Goal: Contribute content: Add original content to the website for others to see

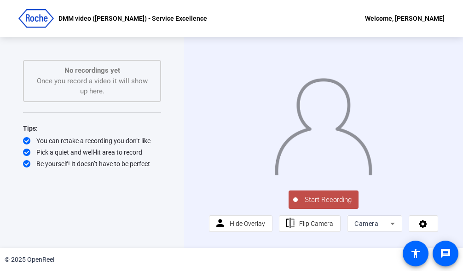
click at [334, 205] on span "Start Recording" at bounding box center [328, 200] width 61 height 11
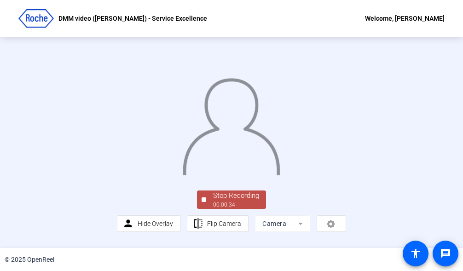
click at [227, 201] on div "Stop Recording" at bounding box center [236, 196] width 46 height 11
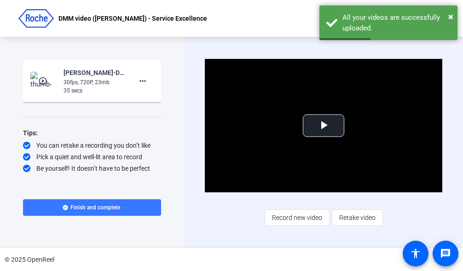
click at [48, 84] on mat-icon "play_circle_outline" at bounding box center [43, 80] width 11 height 9
click at [324, 126] on span "Video Player" at bounding box center [324, 126] width 0 height 0
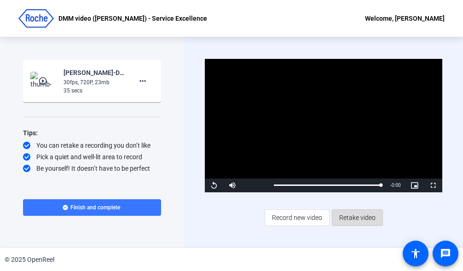
click at [346, 221] on span "Retake video" at bounding box center [357, 218] width 36 height 18
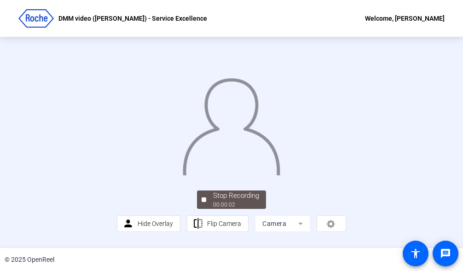
scroll to position [39, 0]
click at [247, 209] on div "00:00:07" at bounding box center [236, 205] width 46 height 8
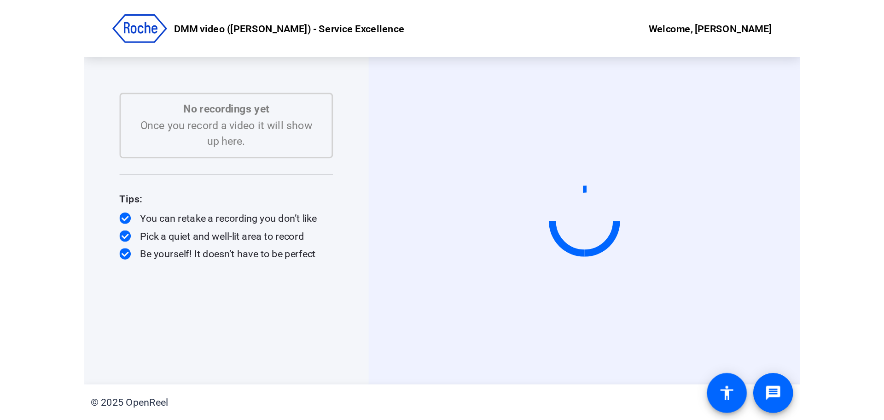
scroll to position [0, 0]
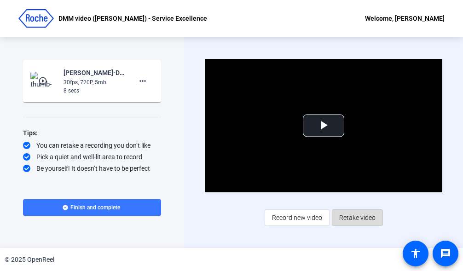
click at [364, 217] on span "Retake video" at bounding box center [357, 218] width 36 height 18
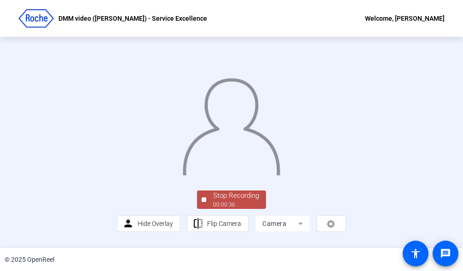
click at [229, 201] on div "Stop Recording" at bounding box center [236, 196] width 46 height 11
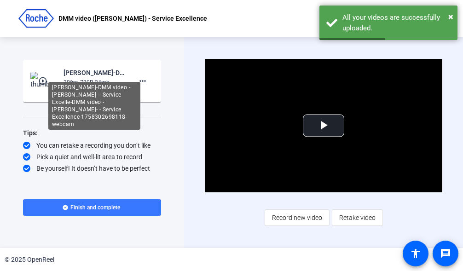
click at [76, 87] on div "[PERSON_NAME]-DMM video -[PERSON_NAME]- - Service Excelle-DMM video -[PERSON_NA…" at bounding box center [94, 106] width 92 height 48
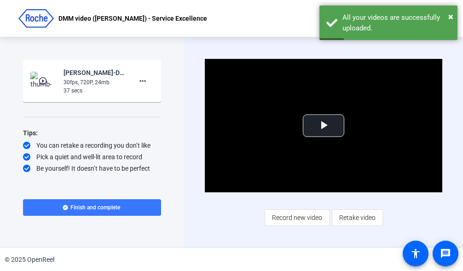
click at [44, 83] on mat-icon "play_circle_outline" at bounding box center [43, 80] width 11 height 9
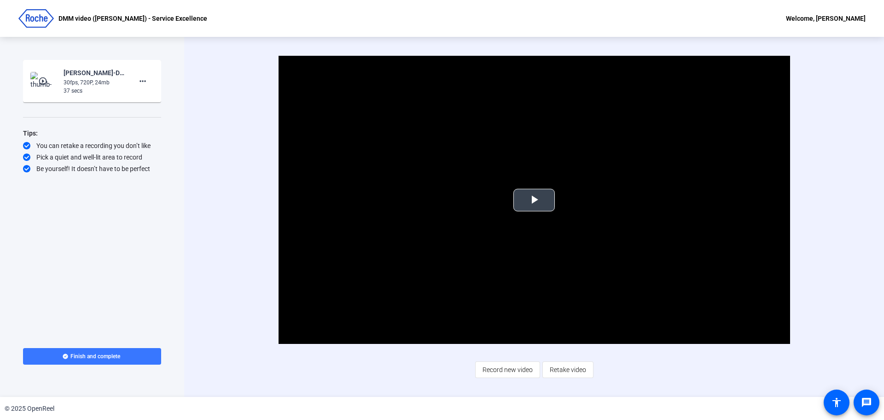
click at [534, 200] on span "Video Player" at bounding box center [534, 200] width 0 height 0
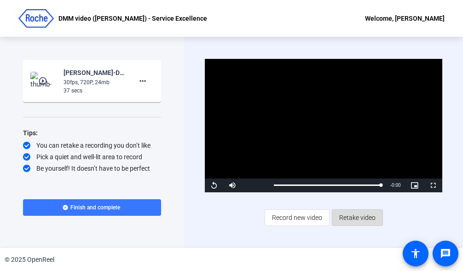
click at [361, 218] on span "Retake video" at bounding box center [357, 218] width 36 height 18
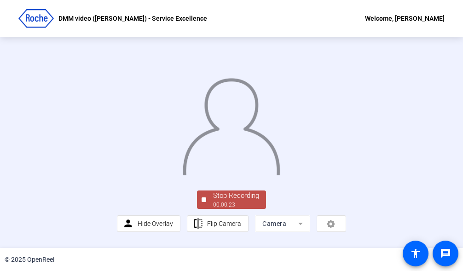
click at [241, 201] on div "Stop Recording" at bounding box center [236, 196] width 46 height 11
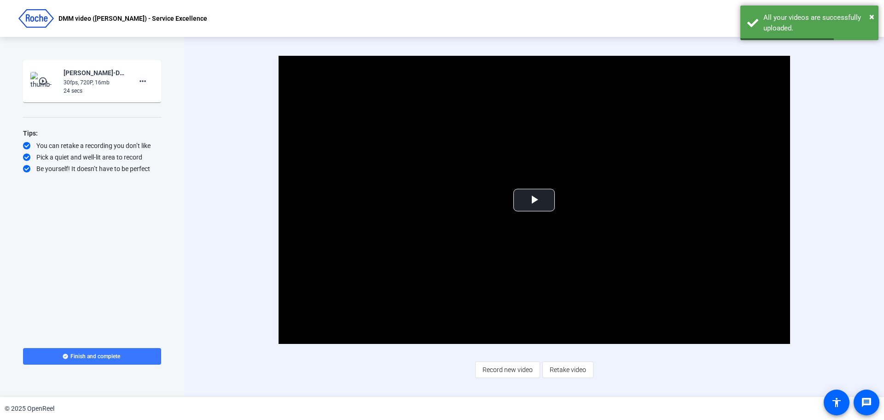
click at [47, 85] on mat-icon "play_circle_outline" at bounding box center [43, 80] width 11 height 9
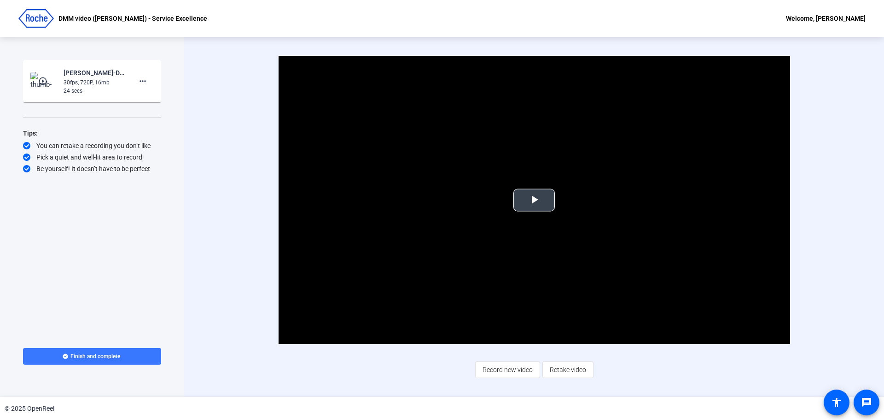
click at [534, 200] on span "Video Player" at bounding box center [534, 200] width 0 height 0
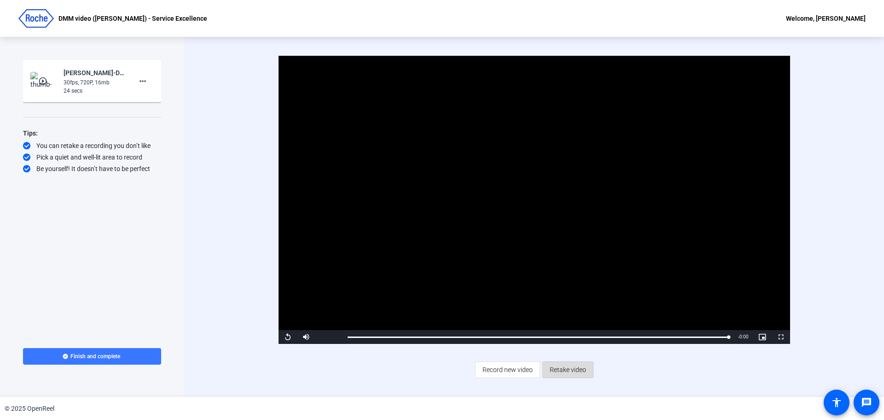
click at [571, 370] on span "Retake video" at bounding box center [568, 370] width 36 height 18
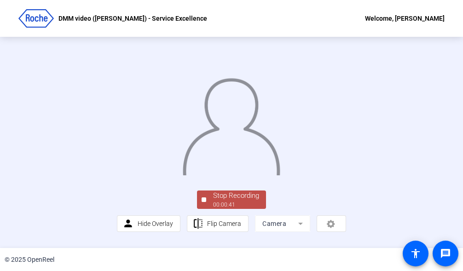
click at [222, 201] on div "Stop Recording" at bounding box center [236, 196] width 46 height 11
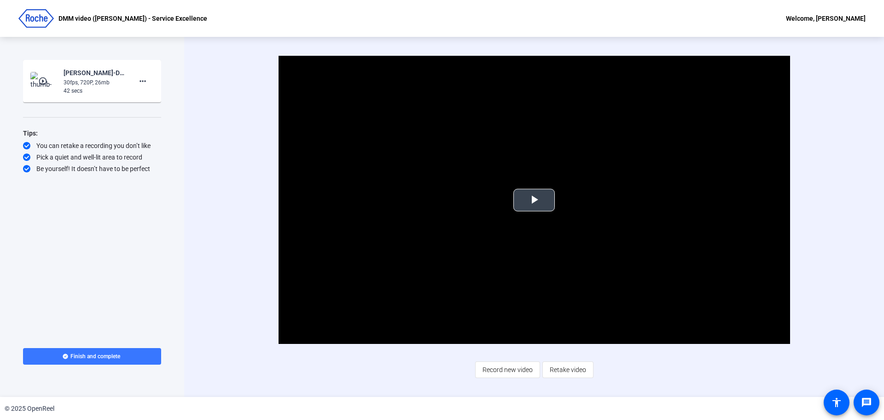
click at [534, 200] on span "Video Player" at bounding box center [534, 200] width 0 height 0
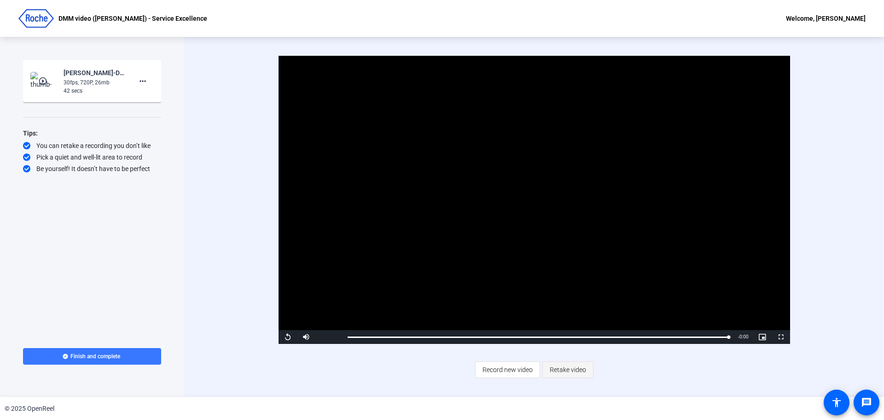
click at [579, 375] on span "Retake video" at bounding box center [568, 370] width 36 height 18
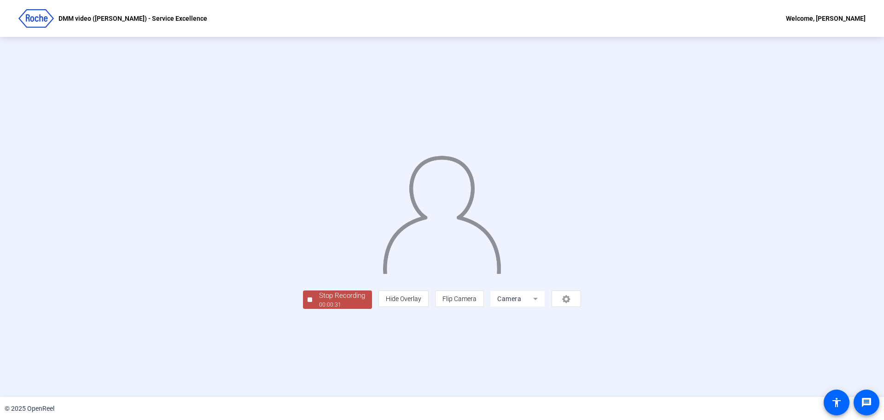
drag, startPoint x: 239, startPoint y: 362, endPoint x: 238, endPoint y: 357, distance: 4.7
click at [319, 301] on div "Stop Recording" at bounding box center [342, 295] width 46 height 11
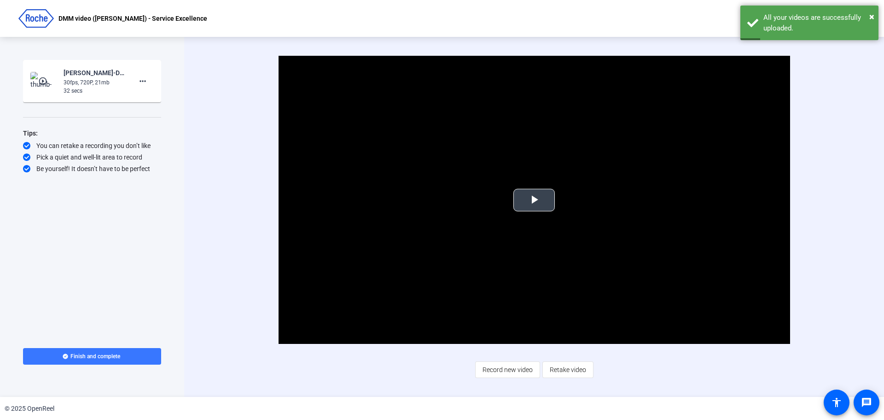
click at [534, 200] on span "Video Player" at bounding box center [534, 200] width 0 height 0
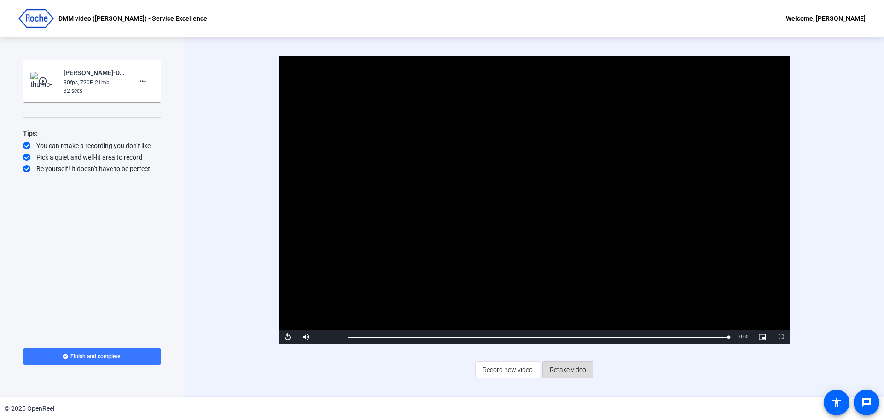
click at [568, 374] on span "Retake video" at bounding box center [568, 370] width 36 height 18
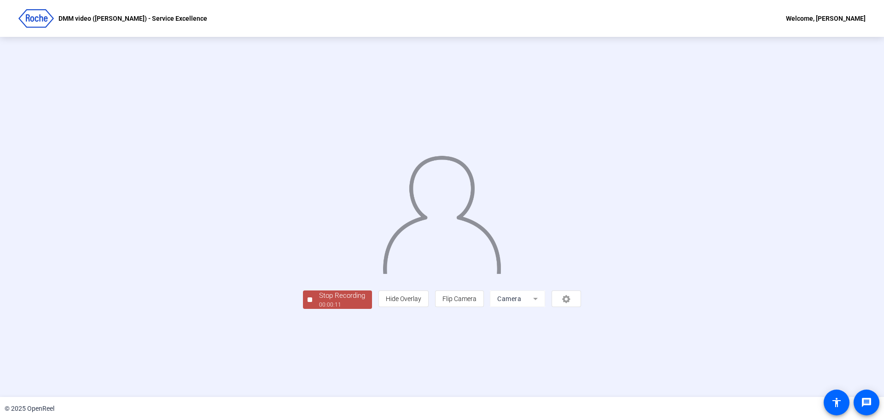
click at [319, 301] on div "Stop Recording" at bounding box center [342, 295] width 46 height 11
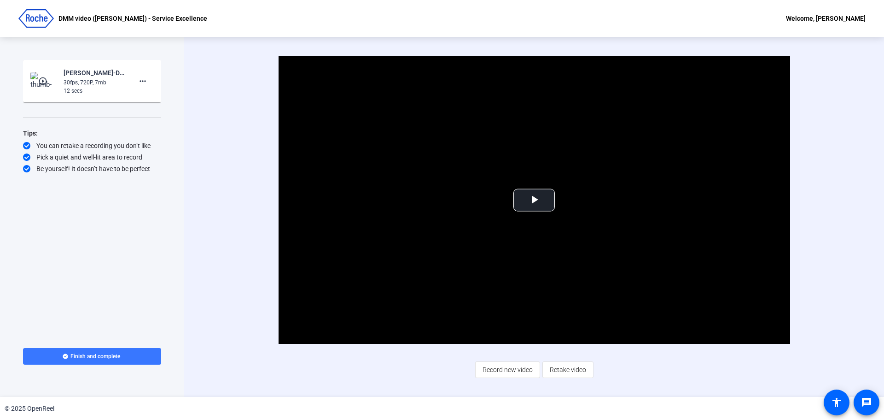
click at [589, 386] on div "Video Player is loading. Play Video Play Mute Current Time 0:00 / Duration 0:11…" at bounding box center [534, 217] width 700 height 360
click at [534, 200] on span "Video Player" at bounding box center [534, 200] width 0 height 0
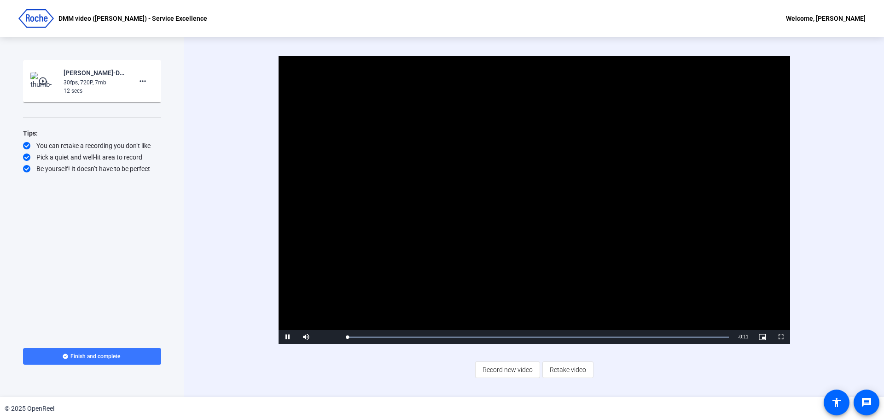
click at [527, 203] on video "Video Player" at bounding box center [535, 200] width 512 height 288
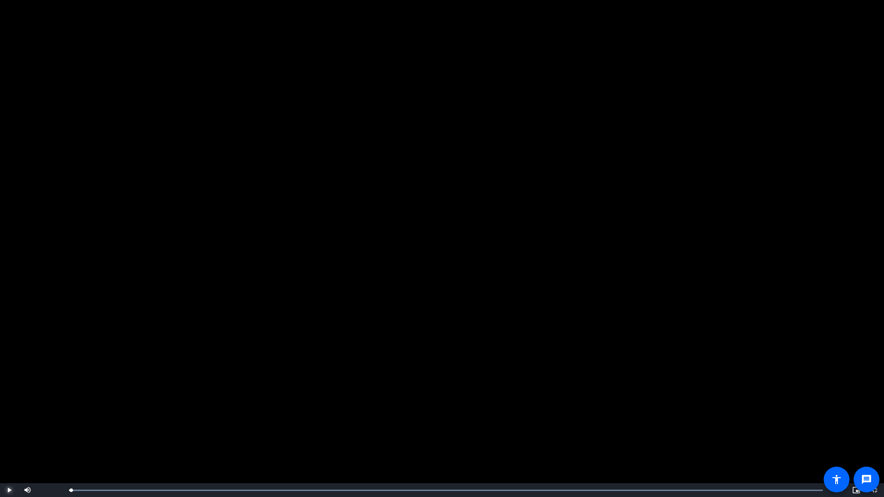
click at [8, 419] on span "Video Player" at bounding box center [9, 491] width 18 height 0
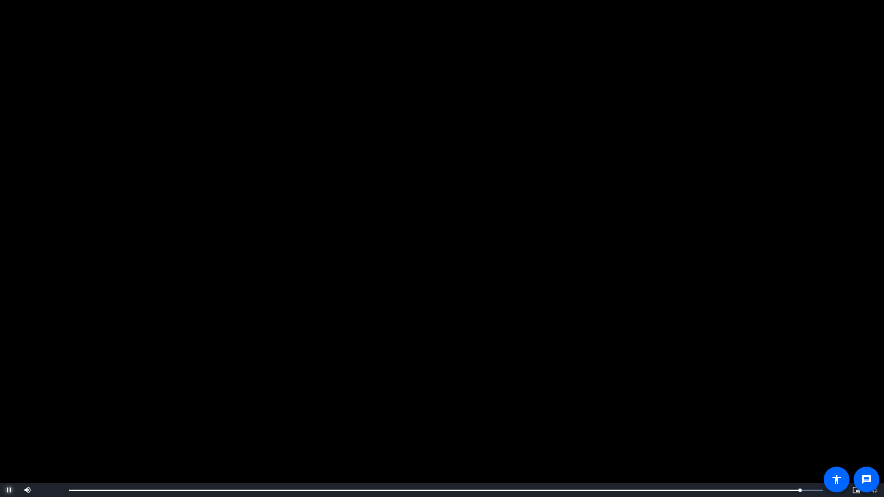
click at [10, 419] on span "Video Player" at bounding box center [9, 491] width 18 height 0
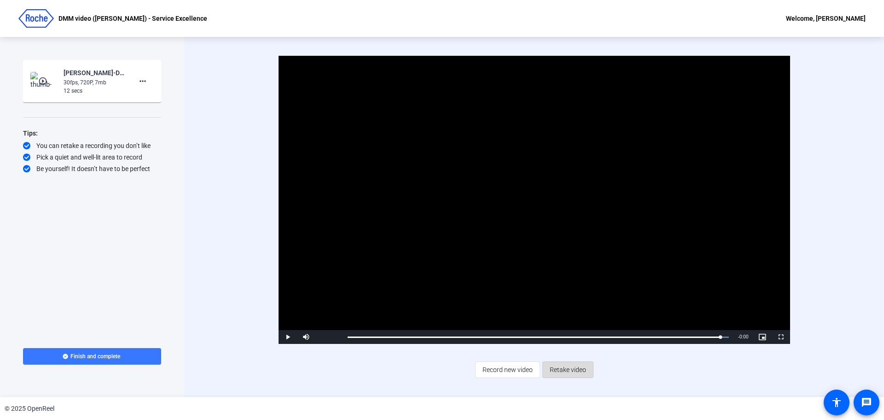
click at [585, 370] on span "Retake video" at bounding box center [568, 370] width 36 height 18
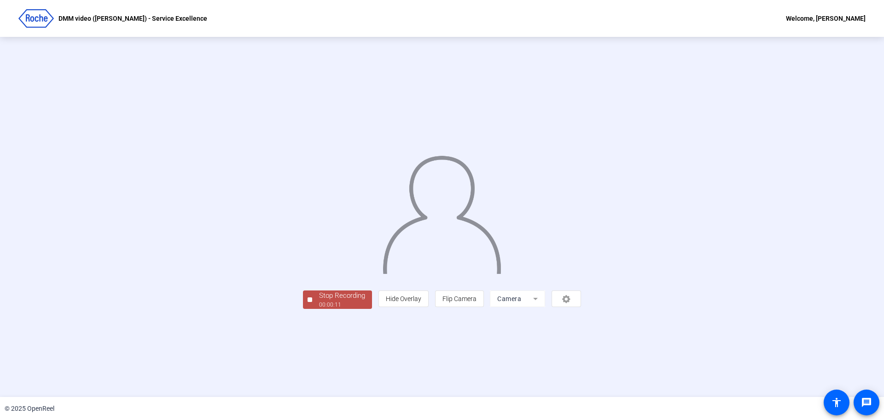
click at [319, 309] on div "00:00:11" at bounding box center [342, 304] width 46 height 8
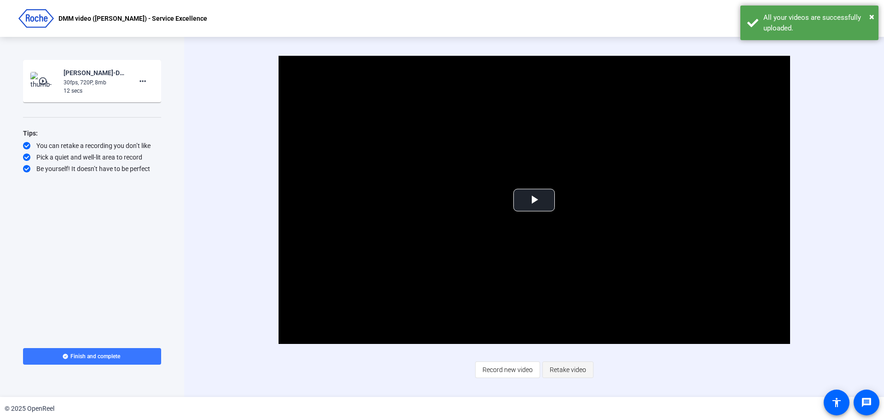
click at [577, 372] on span "Retake video" at bounding box center [568, 370] width 36 height 18
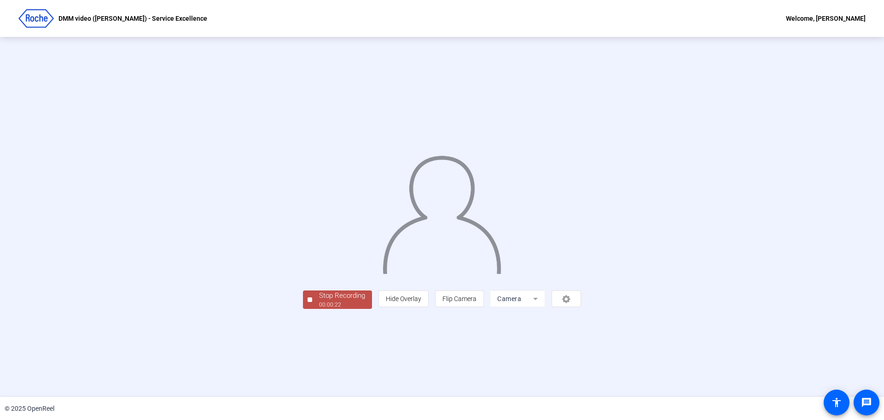
click at [319, 301] on div "Stop Recording" at bounding box center [342, 295] width 46 height 11
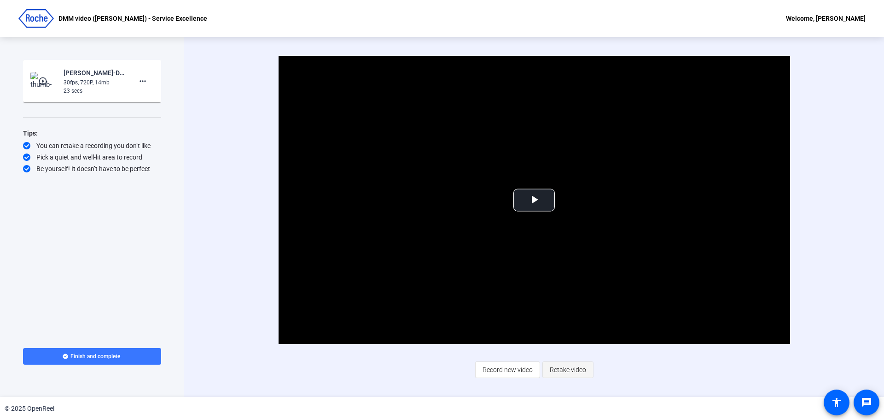
click at [567, 371] on span "Retake video" at bounding box center [568, 370] width 36 height 18
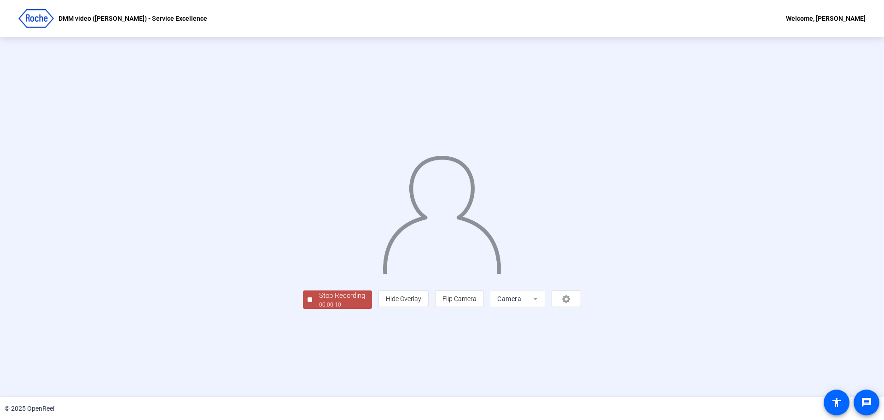
click at [319, 301] on div "Stop Recording" at bounding box center [342, 295] width 46 height 11
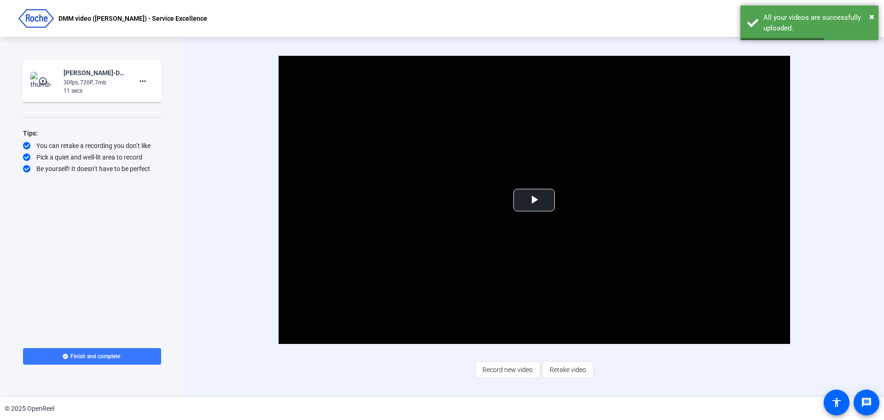
click at [49, 87] on img at bounding box center [43, 81] width 27 height 18
click at [534, 200] on span "Video Player" at bounding box center [534, 200] width 0 height 0
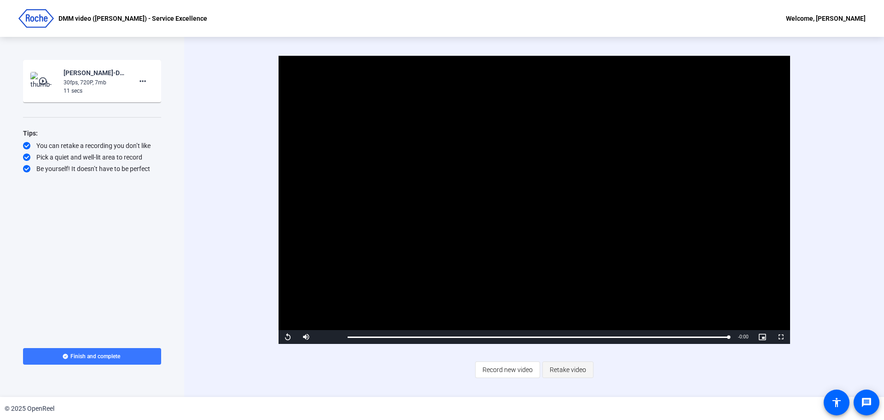
click at [564, 373] on span "Retake video" at bounding box center [568, 370] width 36 height 18
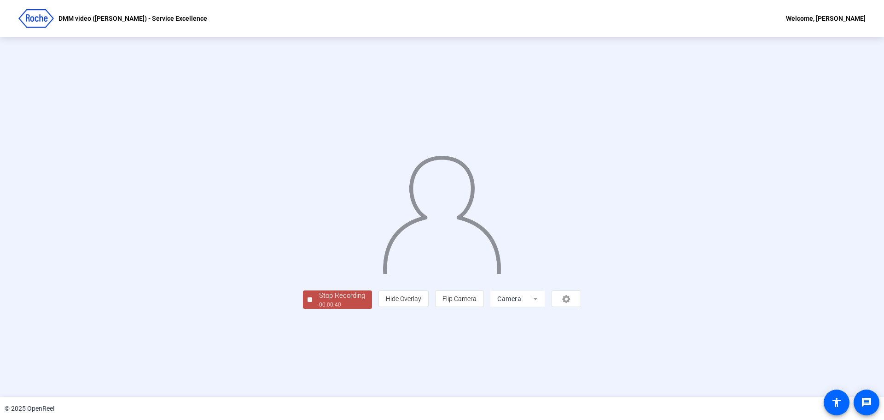
click at [567, 50] on div "Stop Recording 00:00:40 person Hide Overlay flip Flip Camera Camera" at bounding box center [442, 217] width 884 height 360
click at [319, 309] on div "00:00:43" at bounding box center [342, 304] width 46 height 8
